Goal: Transaction & Acquisition: Purchase product/service

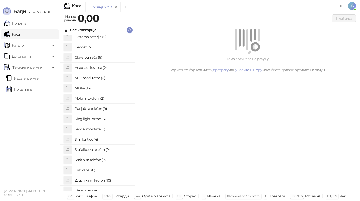
scroll to position [35, 0]
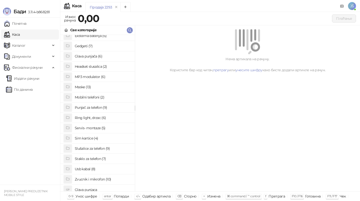
click at [91, 140] on h4 "Sim kartice (4)" at bounding box center [103, 138] width 56 height 8
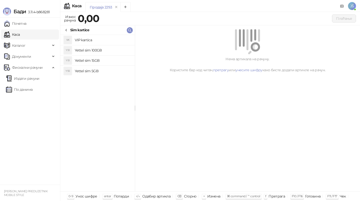
click at [67, 30] on icon at bounding box center [66, 30] width 4 height 4
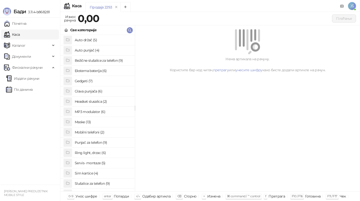
scroll to position [39, 0]
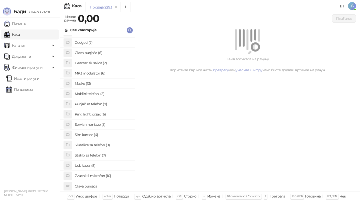
click at [90, 138] on h4 "Sim kartice (4)" at bounding box center [103, 135] width 56 height 8
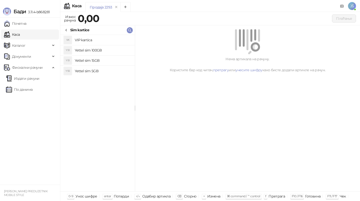
click at [68, 31] on icon at bounding box center [66, 30] width 4 height 4
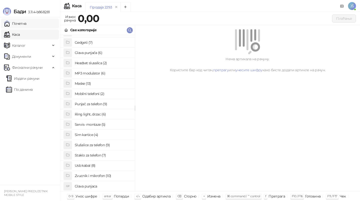
click at [27, 24] on link "Почетна" at bounding box center [15, 24] width 23 height 10
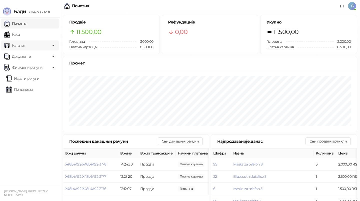
click at [38, 46] on span "Каталог" at bounding box center [27, 46] width 47 height 10
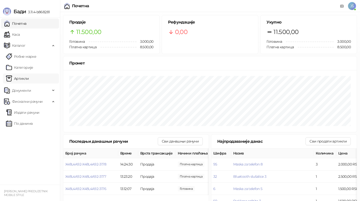
click at [28, 80] on link "Артикли" at bounding box center [17, 79] width 23 height 10
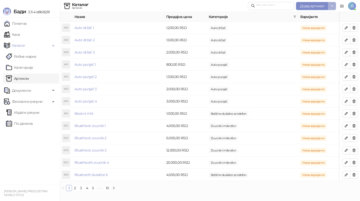
click at [333, 6] on icon "button" at bounding box center [332, 6] width 4 height 4
click at [330, 4] on icon "button" at bounding box center [332, 6] width 4 height 4
click at [333, 8] on span "button" at bounding box center [332, 6] width 4 height 5
click at [327, 5] on button "Додај артикал" at bounding box center [312, 6] width 32 height 8
click at [322, 7] on span "Додај артикал" at bounding box center [312, 6] width 24 height 5
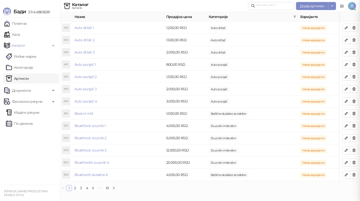
click at [322, 7] on div at bounding box center [180, 100] width 360 height 201
click at [322, 7] on span "Додај артикал" at bounding box center [312, 6] width 24 height 5
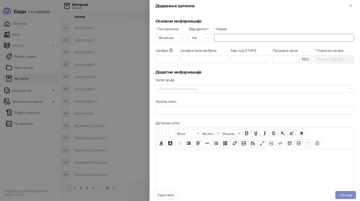
click at [259, 38] on input "Назив" at bounding box center [284, 38] width 140 height 8
type input "**********"
click at [289, 59] on input "Продајна цена" at bounding box center [286, 60] width 26 height 8
click at [351, 8] on button "Close" at bounding box center [351, 6] width 6 height 6
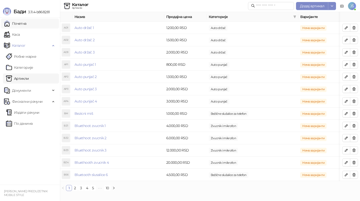
click at [27, 22] on link "Почетна" at bounding box center [15, 24] width 23 height 10
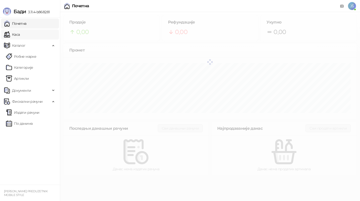
click at [20, 32] on link "Каса" at bounding box center [12, 35] width 16 height 10
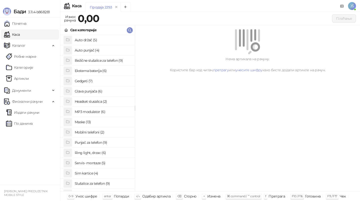
click at [102, 120] on h4 "Maske (13)" at bounding box center [103, 122] width 56 height 8
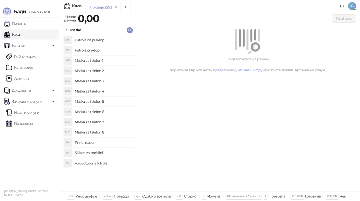
click at [97, 73] on h4 "Maska za telefon 2" at bounding box center [103, 71] width 56 height 8
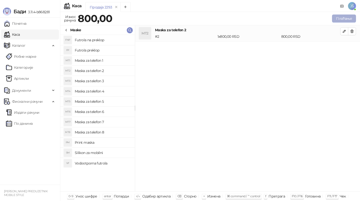
click at [356, 18] on button "Плаћање" at bounding box center [344, 19] width 24 height 8
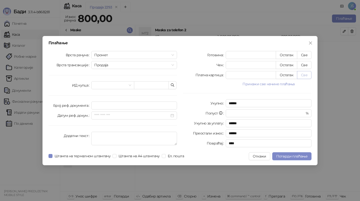
click at [305, 76] on button "Све" at bounding box center [304, 75] width 15 height 8
type input "***"
type input "****"
click at [293, 159] on button "Потврди плаћање" at bounding box center [292, 156] width 39 height 8
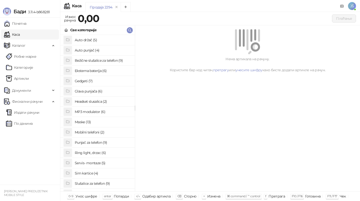
click at [89, 183] on h4 "Slušalice za telefon (9)" at bounding box center [103, 184] width 56 height 8
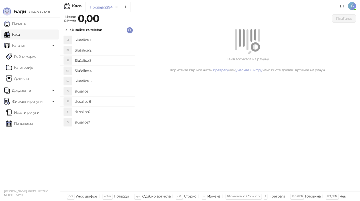
click at [95, 96] on li "S slusalice" at bounding box center [97, 91] width 75 height 10
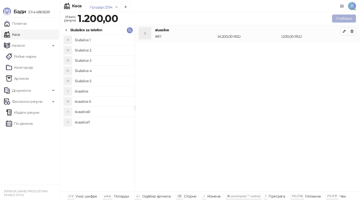
click at [348, 18] on button "Плаћање" at bounding box center [344, 19] width 24 height 8
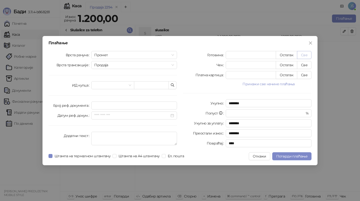
click at [305, 56] on button "Све" at bounding box center [304, 55] width 15 height 8
type input "****"
click at [296, 157] on span "Потврди плаћање" at bounding box center [292, 156] width 31 height 5
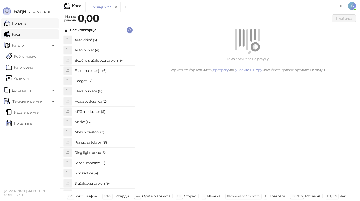
click at [27, 24] on link "Почетна" at bounding box center [15, 24] width 23 height 10
